Goal: Task Accomplishment & Management: Manage account settings

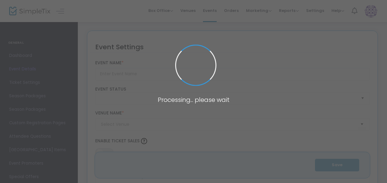
type input "NJWC Downtown Naperville Pub Crawl"
type textarea "🍂🍻 Flannel Up for a Cause! 🍻🍂Join the Naperville Junior Woman’s Club for our Do…"
type input "Buy Tickets"
type input "Miskatonic Brewing Company"
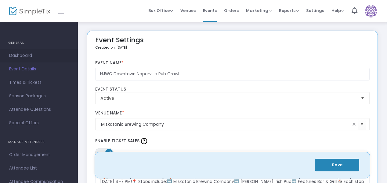
click at [21, 54] on span "Dashboard" at bounding box center [39, 56] width 60 height 8
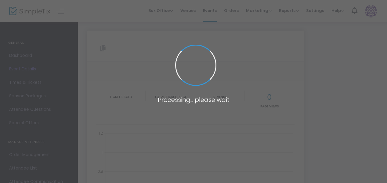
type input "[URL][DOMAIN_NAME]"
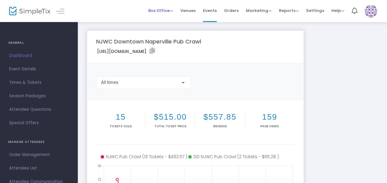
click at [162, 9] on span "Box Office" at bounding box center [160, 11] width 25 height 6
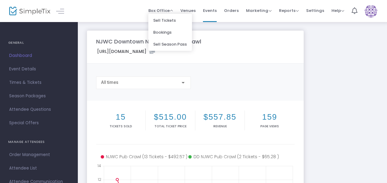
click at [167, 20] on li "Sell Tickets" at bounding box center [170, 20] width 44 height 12
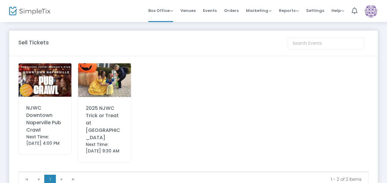
click at [97, 122] on div "2025 NJWC Trick or Treat at [GEOGRAPHIC_DATA]" at bounding box center [105, 122] width 38 height 37
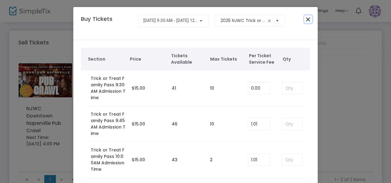
click at [307, 19] on button "Close" at bounding box center [308, 19] width 8 height 8
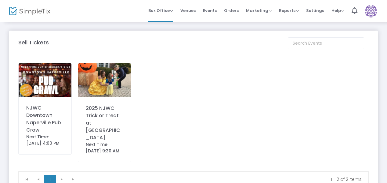
click at [213, 11] on span "Events" at bounding box center [210, 11] width 14 height 16
